Goal: Transaction & Acquisition: Obtain resource

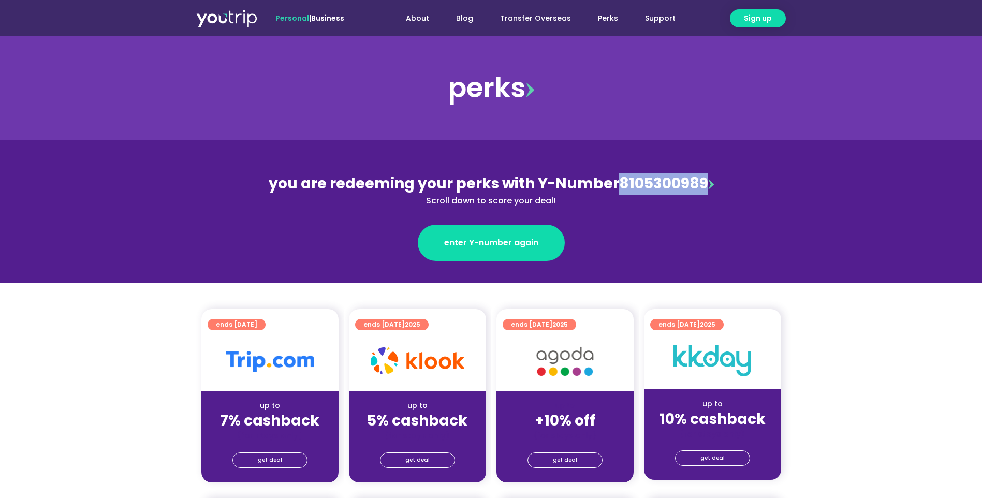
drag, startPoint x: 686, startPoint y: 182, endPoint x: 616, endPoint y: 184, distance: 69.4
click at [616, 184] on div "you are redeeming your perks with Y-Number 8105300989 Scroll down to score your…" at bounding box center [491, 190] width 449 height 34
copy div "8105300989"
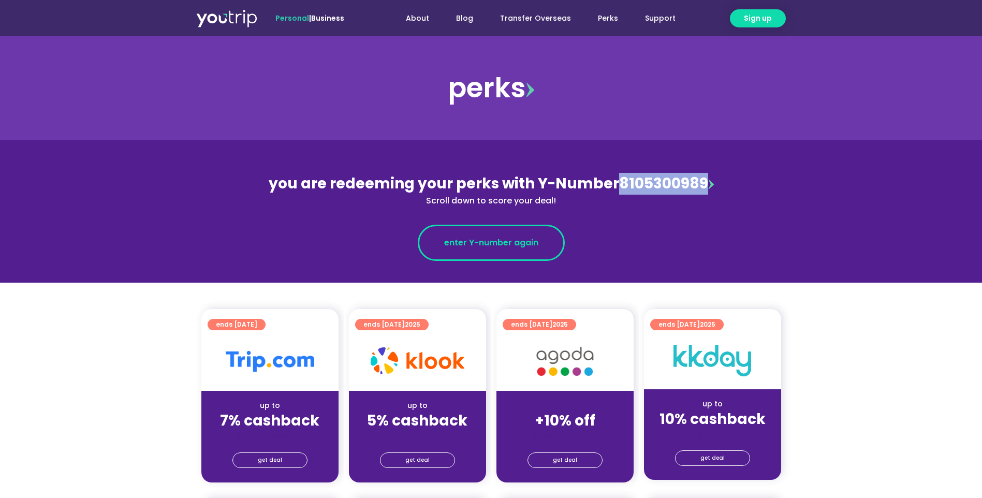
click at [497, 249] on span "enter Y-number again" at bounding box center [491, 243] width 94 height 12
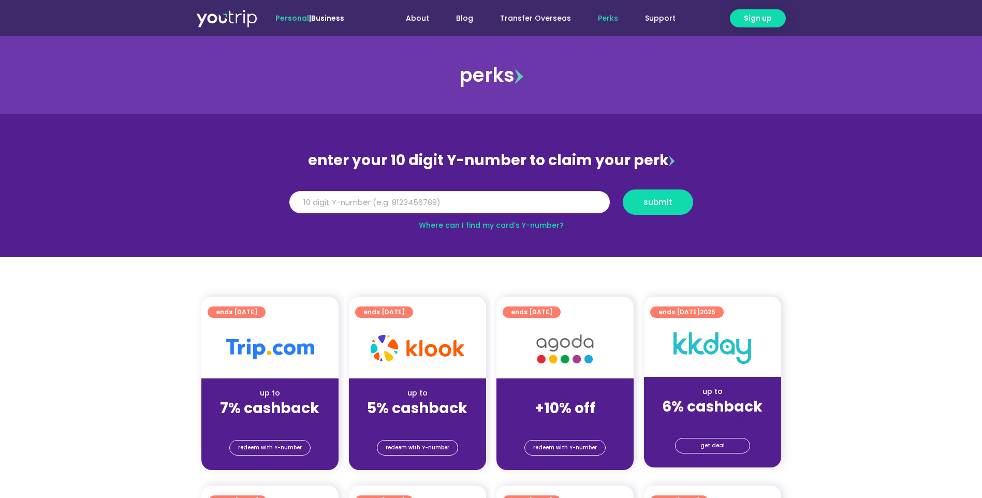
click at [454, 193] on input "Y Number" at bounding box center [449, 202] width 321 height 23
type input "8105300989"
click at [652, 201] on span "submit" at bounding box center [658, 202] width 29 height 8
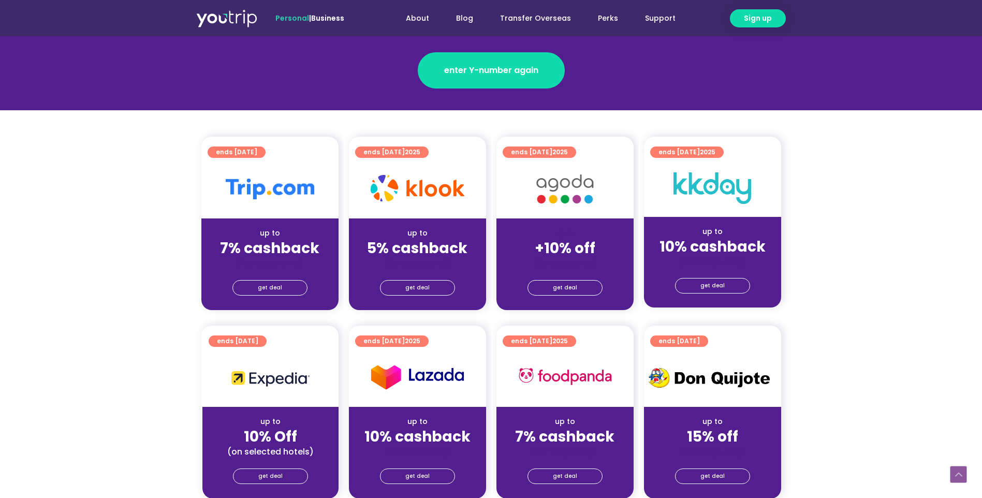
scroll to position [207, 0]
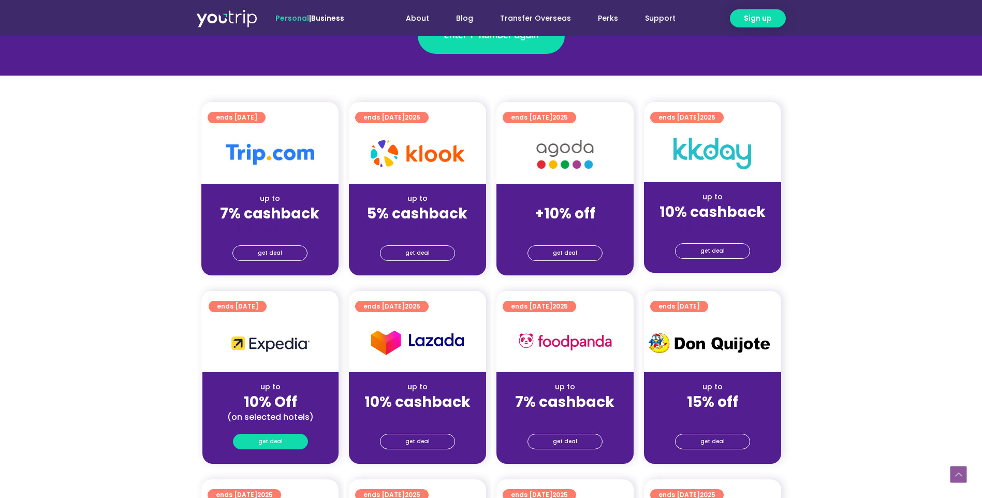
click at [269, 445] on span "get deal" at bounding box center [270, 441] width 24 height 14
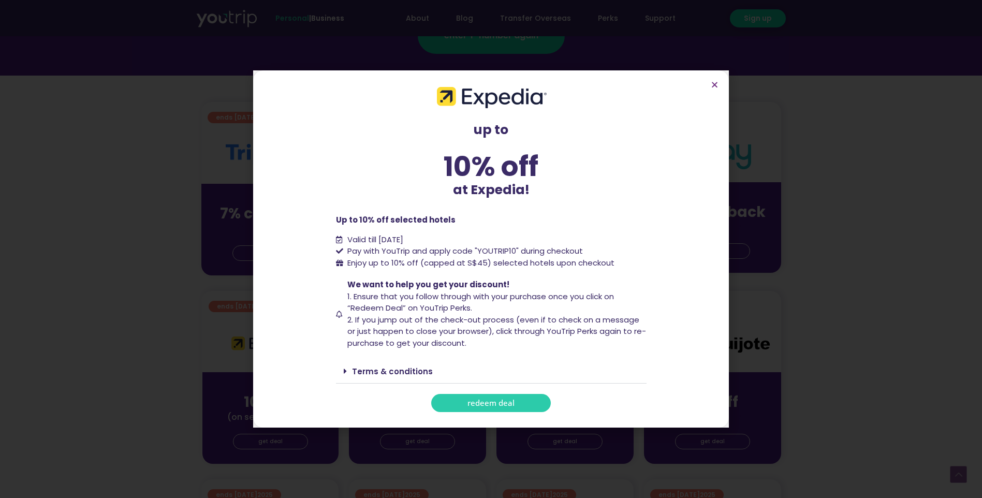
click at [499, 404] on span "redeem deal" at bounding box center [491, 403] width 47 height 8
